Goal: Task Accomplishment & Management: Manage account settings

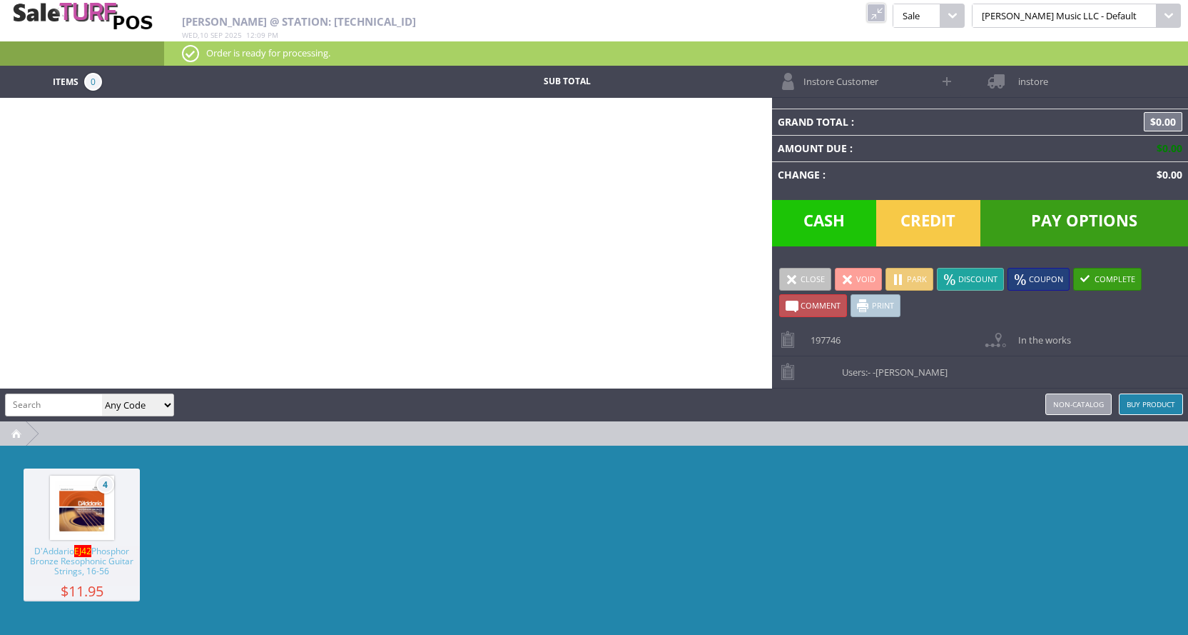
click at [77, 408] on input "search" at bounding box center [54, 404] width 96 height 21
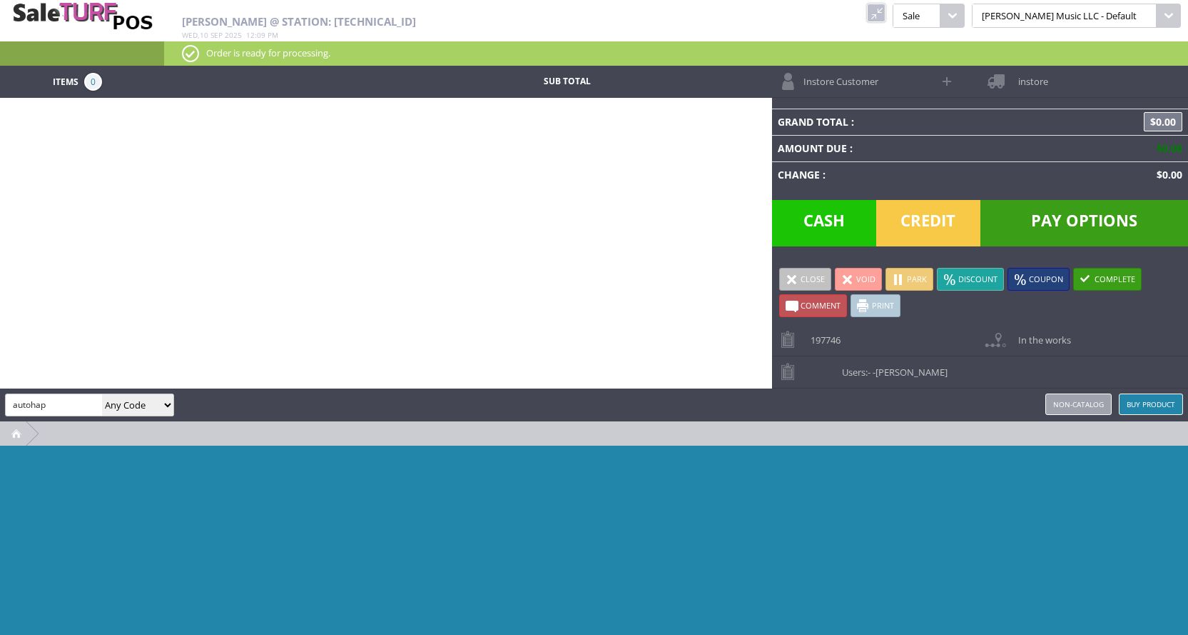
click at [68, 404] on input "autohap" at bounding box center [54, 404] width 96 height 21
type input "autoha"
click at [88, 18] on img at bounding box center [82, 15] width 143 height 31
click at [886, 11] on link at bounding box center [876, 13] width 19 height 19
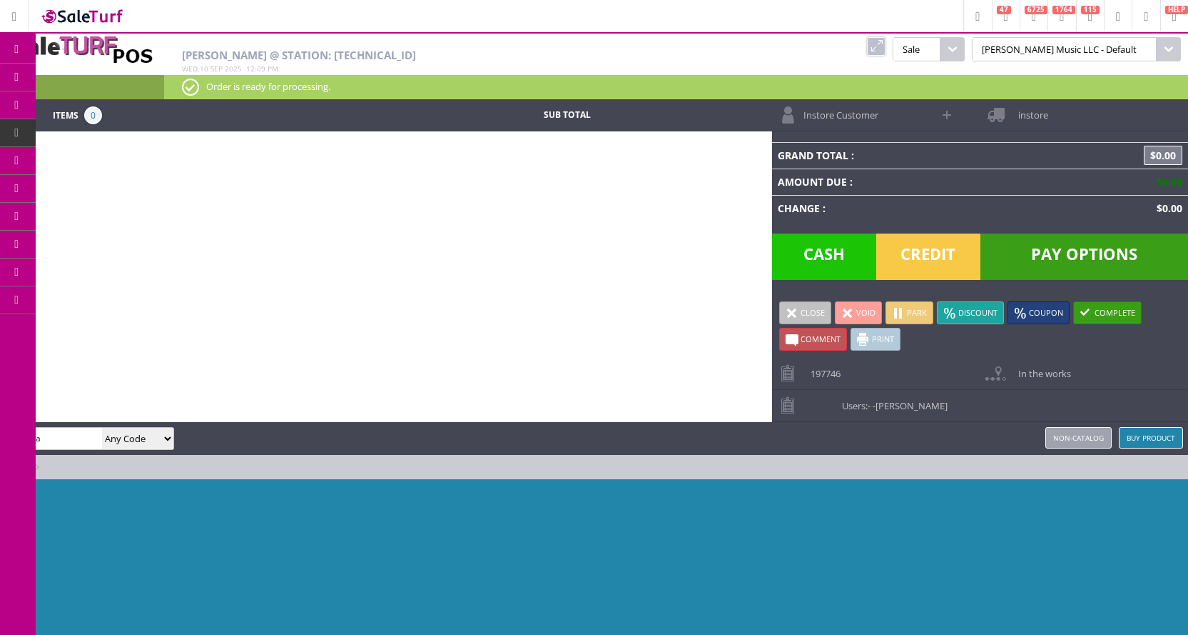
click at [120, 76] on span "Products" at bounding box center [104, 77] width 39 height 13
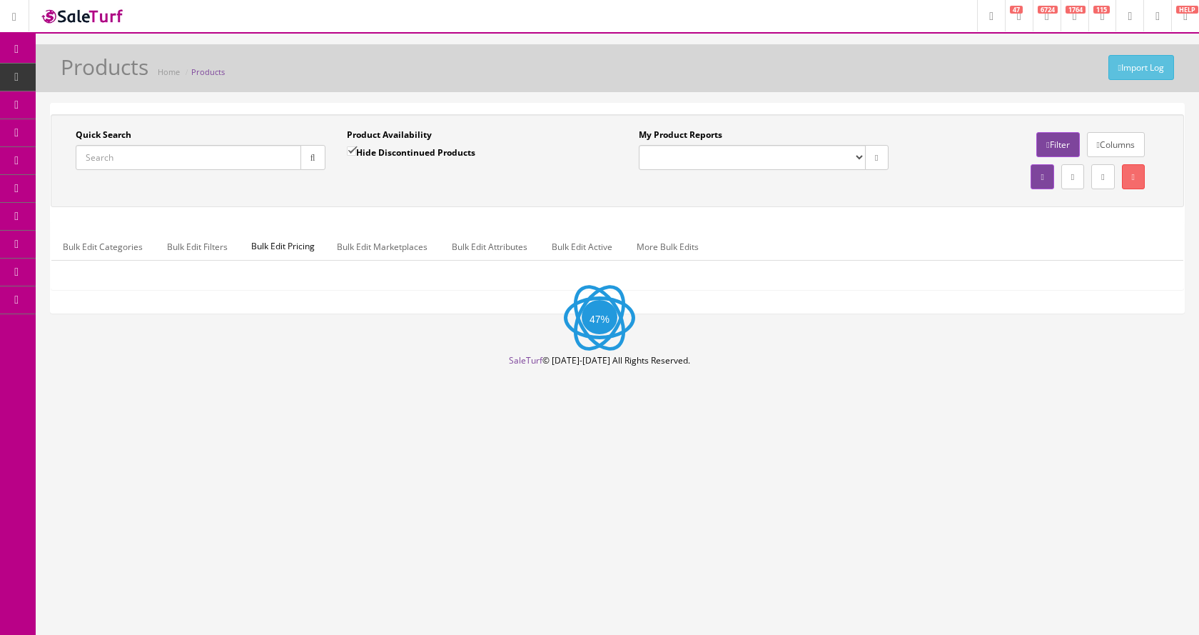
click at [102, 159] on input "Quick Search" at bounding box center [189, 157] width 226 height 25
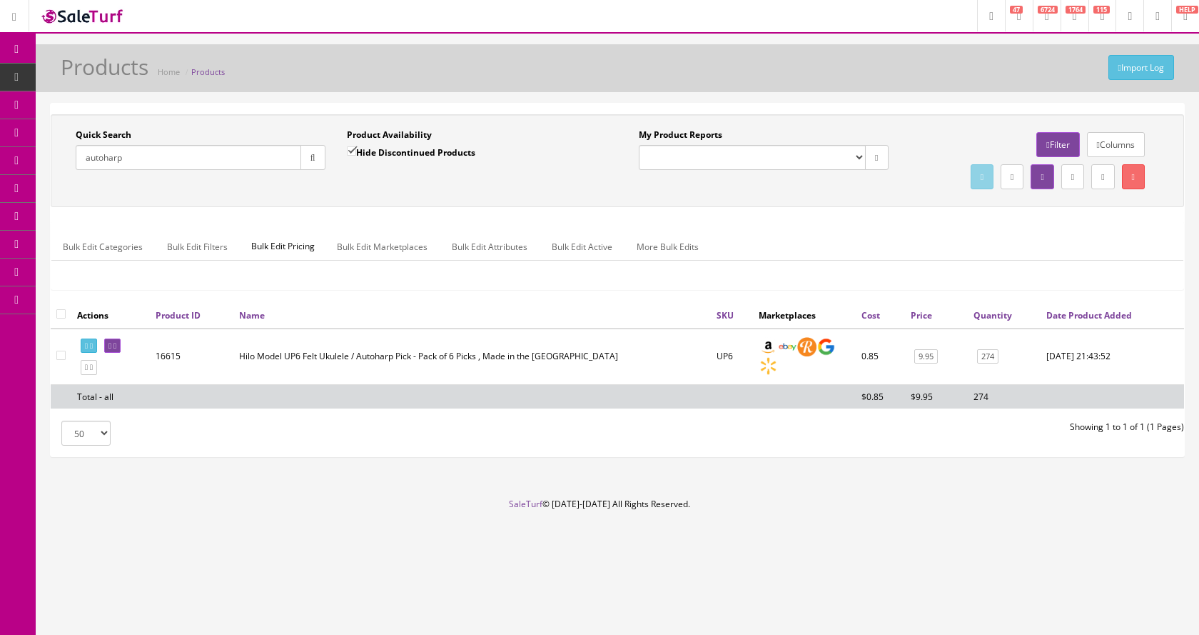
type input "autoharp"
click at [353, 153] on input "Hide Discontinued Products" at bounding box center [351, 150] width 9 height 9
checkbox input "false"
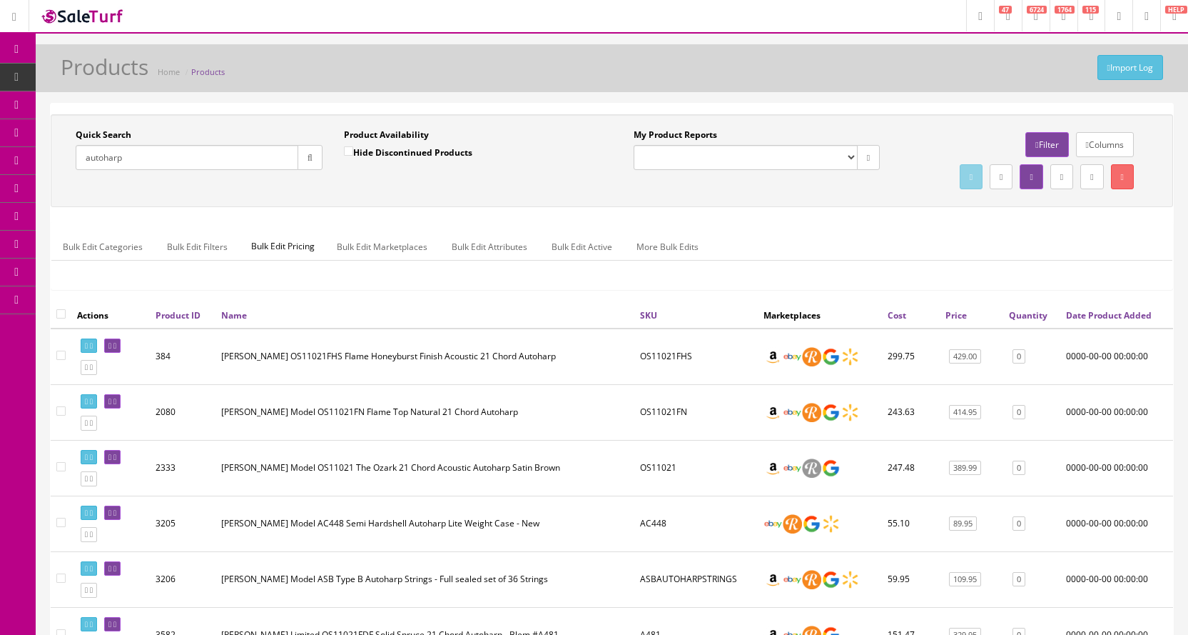
click at [1029, 314] on link "Quantity" at bounding box center [1028, 315] width 39 height 12
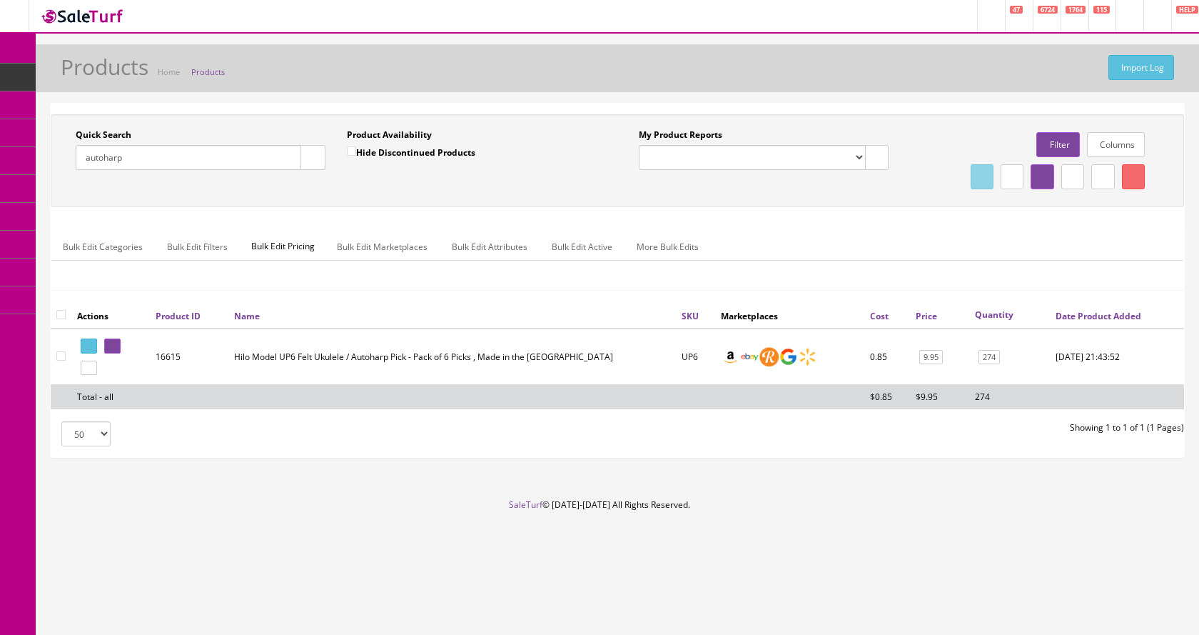
click at [107, 161] on input "autoharp" at bounding box center [189, 157] width 226 height 25
click at [103, 154] on input "autoharp" at bounding box center [189, 157] width 226 height 25
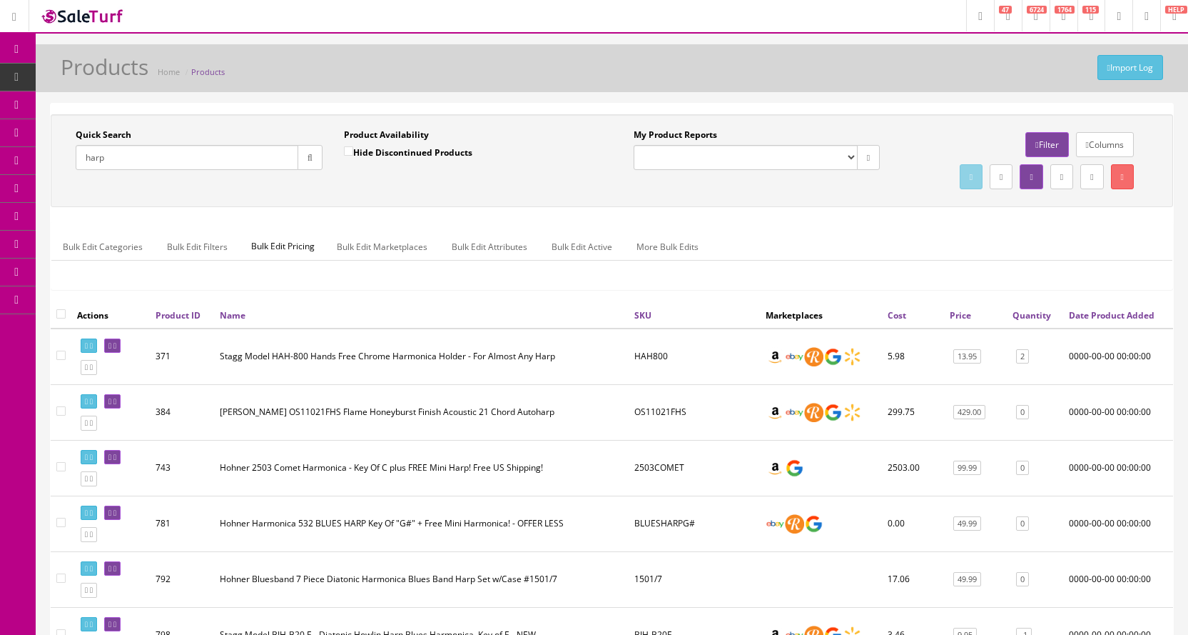
click at [1026, 316] on link "Quantity" at bounding box center [1032, 315] width 39 height 12
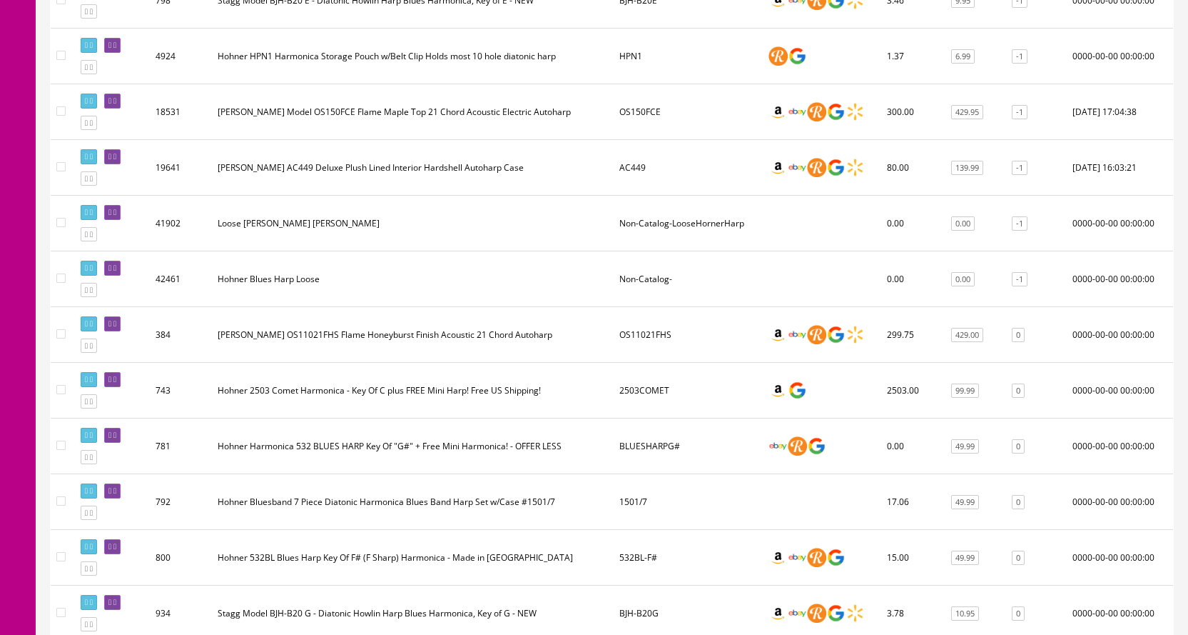
scroll to position [71, 0]
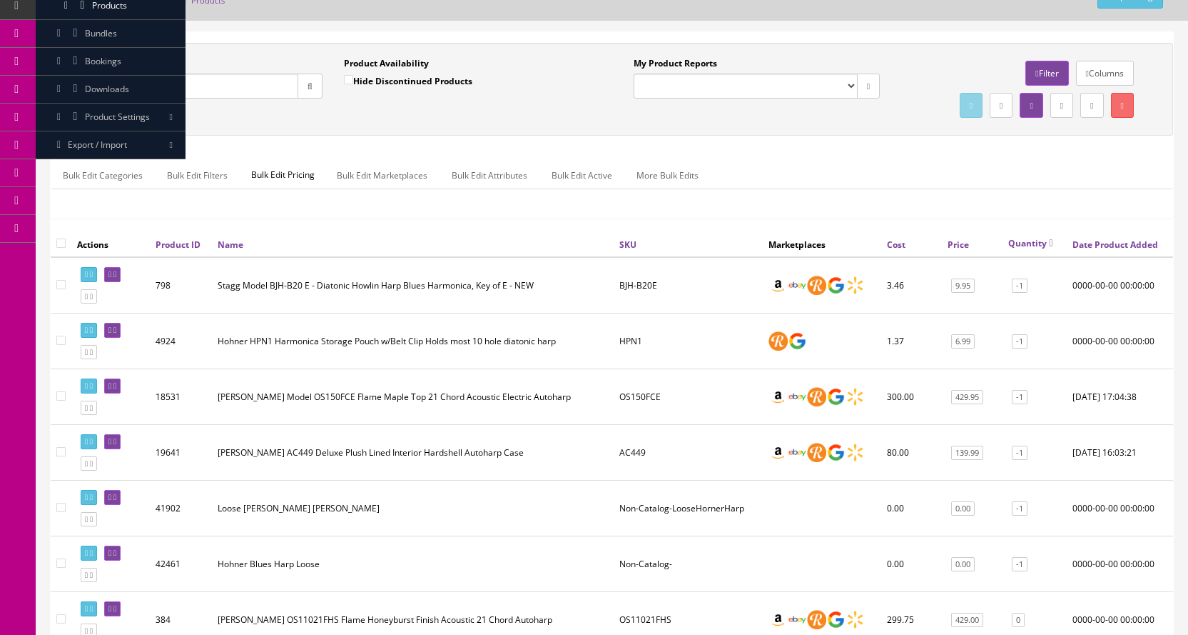
click at [1030, 236] on th "Quantity" at bounding box center [1035, 244] width 64 height 26
click at [1027, 241] on link "Quantity" at bounding box center [1031, 243] width 45 height 12
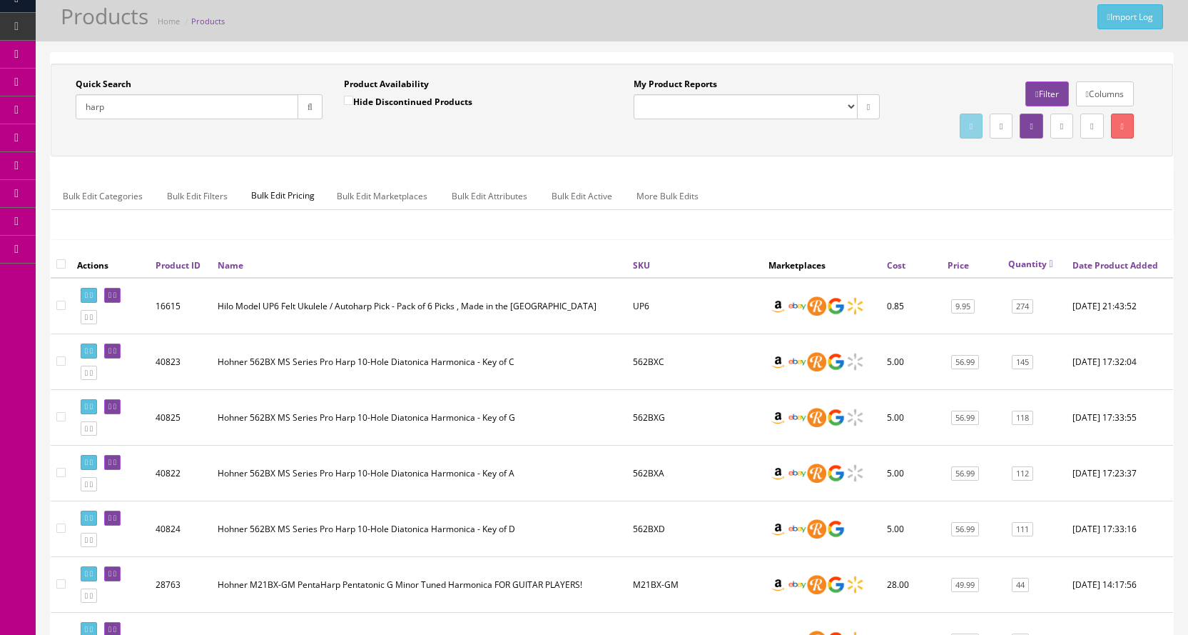
scroll to position [0, 0]
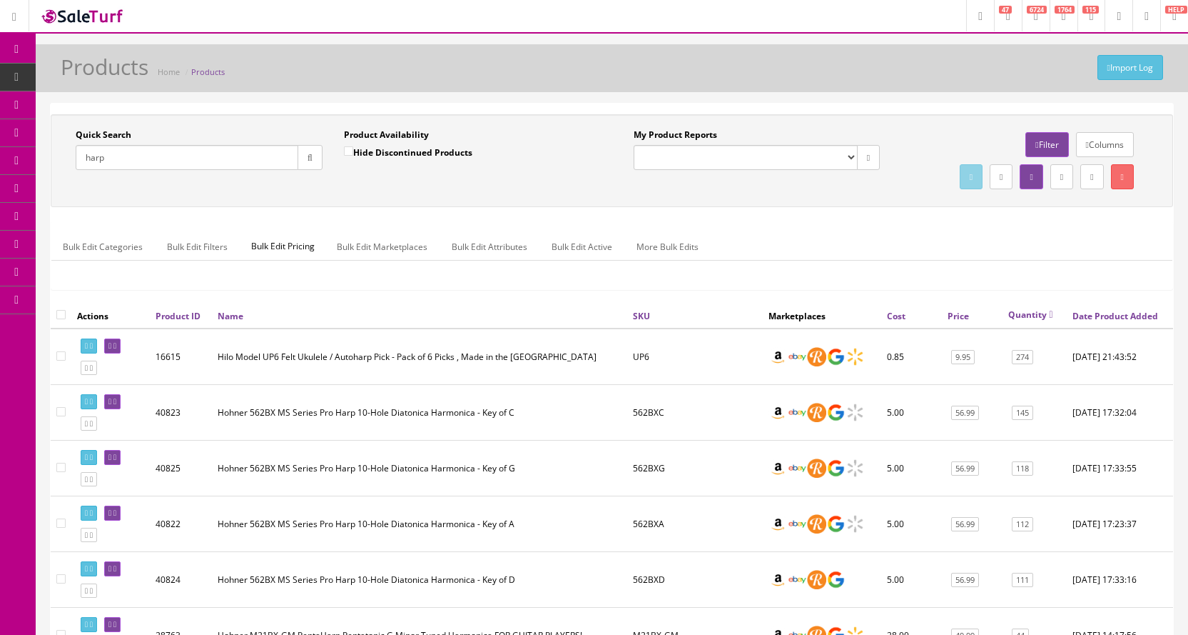
drag, startPoint x: 131, startPoint y: 151, endPoint x: 59, endPoint y: 149, distance: 72.1
click at [59, 149] on div "Quick Search harp Date From Product Availability Hide Discontinued Products Dat…" at bounding box center [333, 154] width 558 height 52
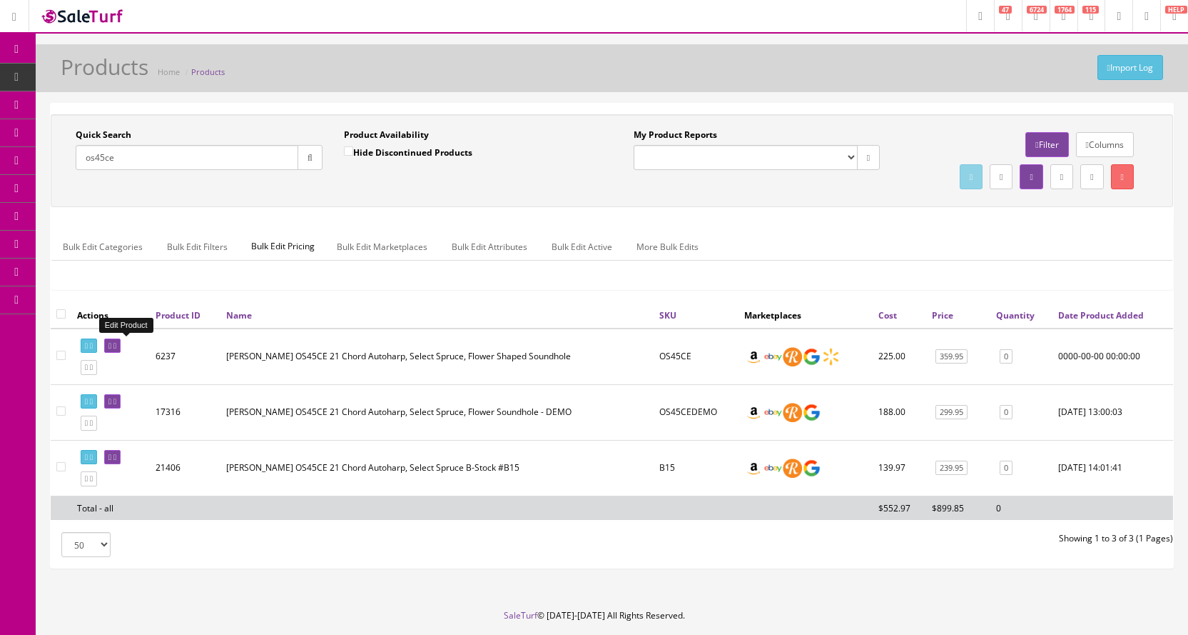
type input "os45ce"
click at [116, 343] on icon at bounding box center [114, 346] width 3 height 8
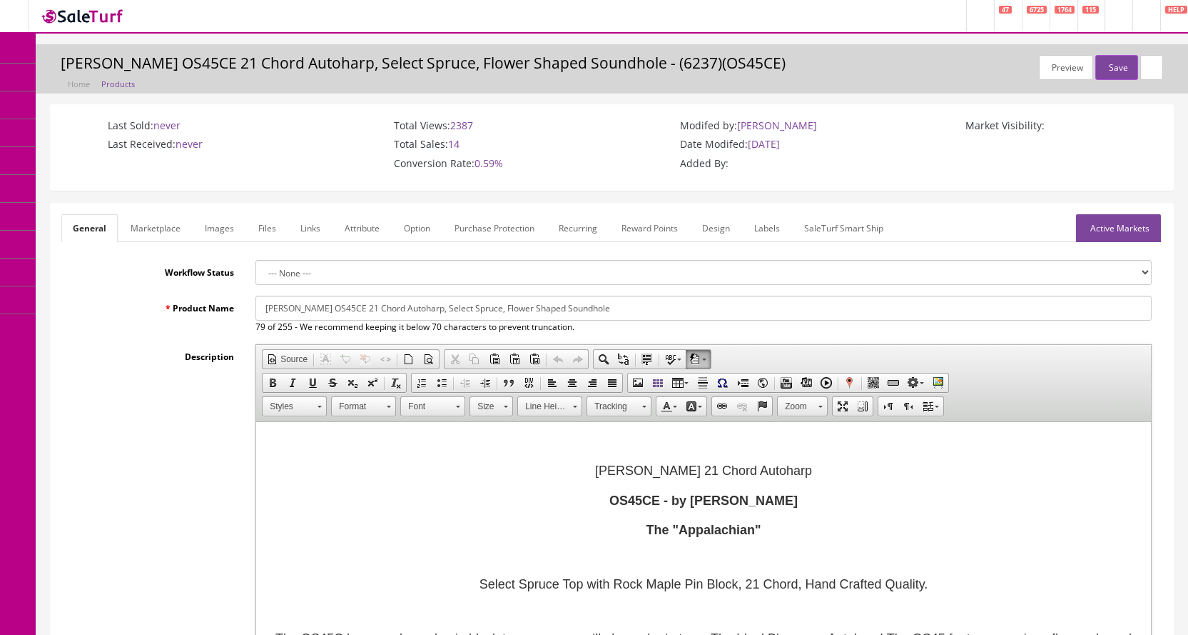
click at [220, 234] on link "Images" at bounding box center [219, 228] width 52 height 28
